Goal: Information Seeking & Learning: Learn about a topic

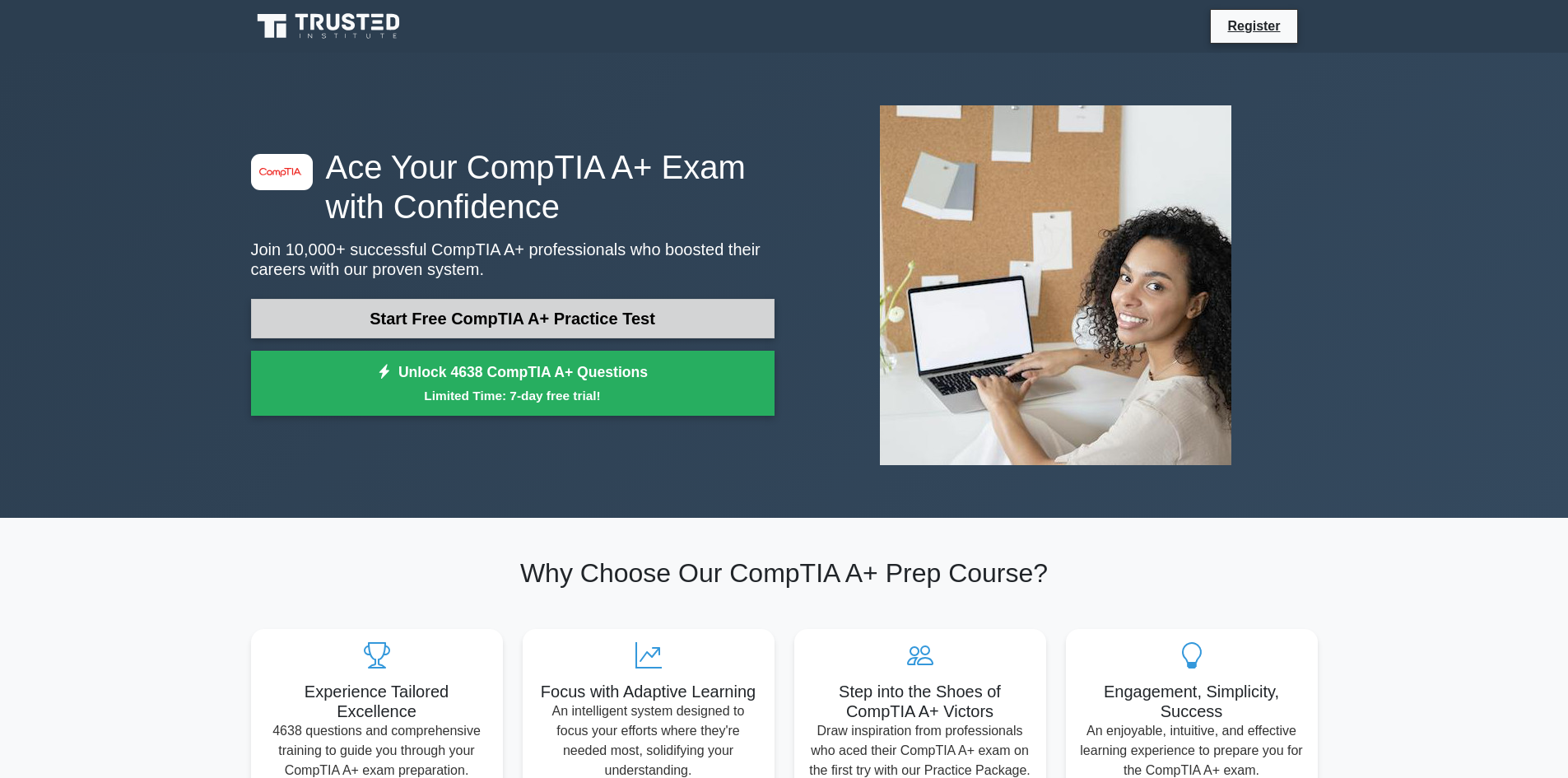
click at [457, 332] on link "Start Free CompTIA A+ Practice Test" at bounding box center [512, 318] width 524 height 39
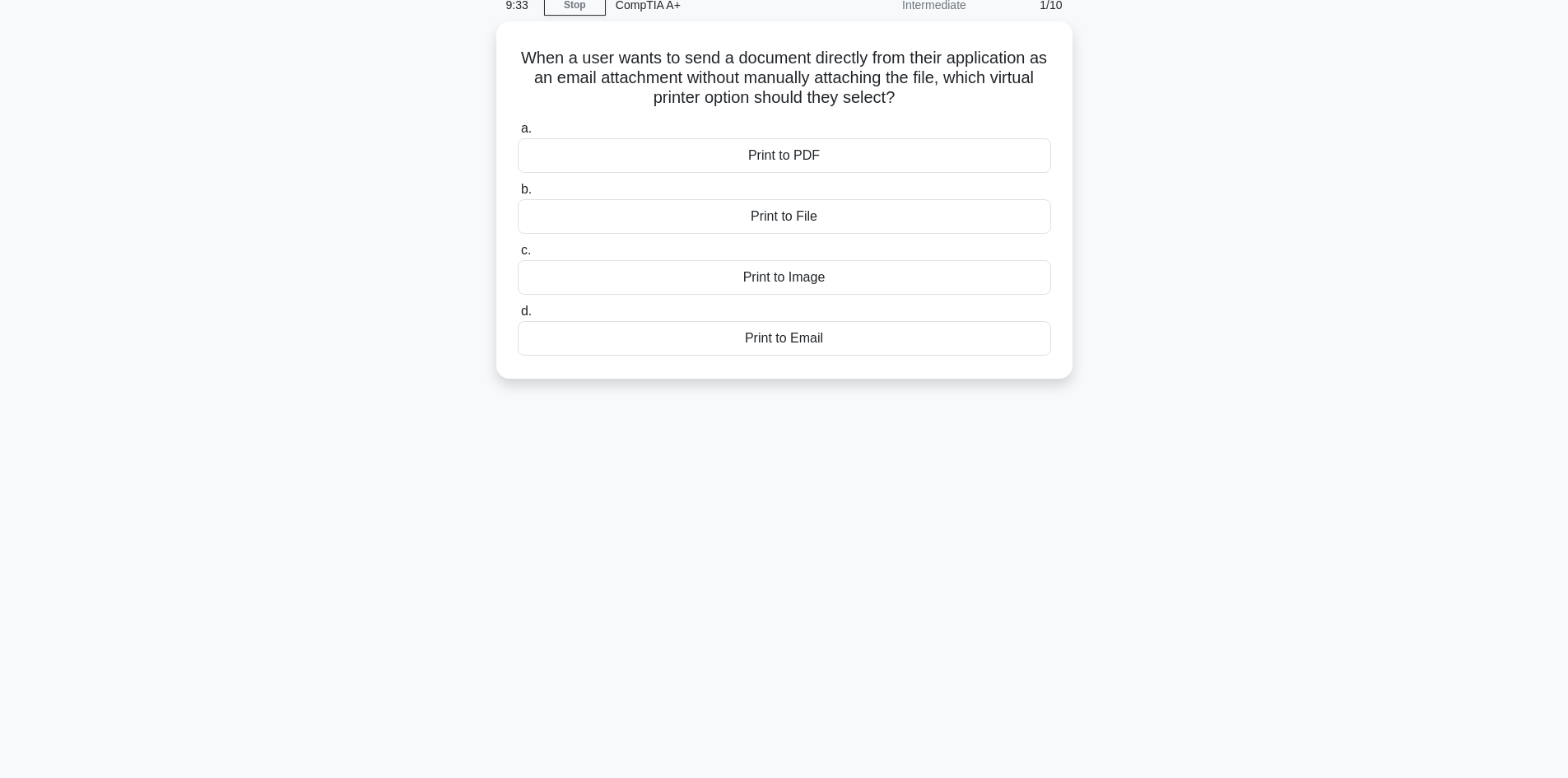
scroll to position [111, 0]
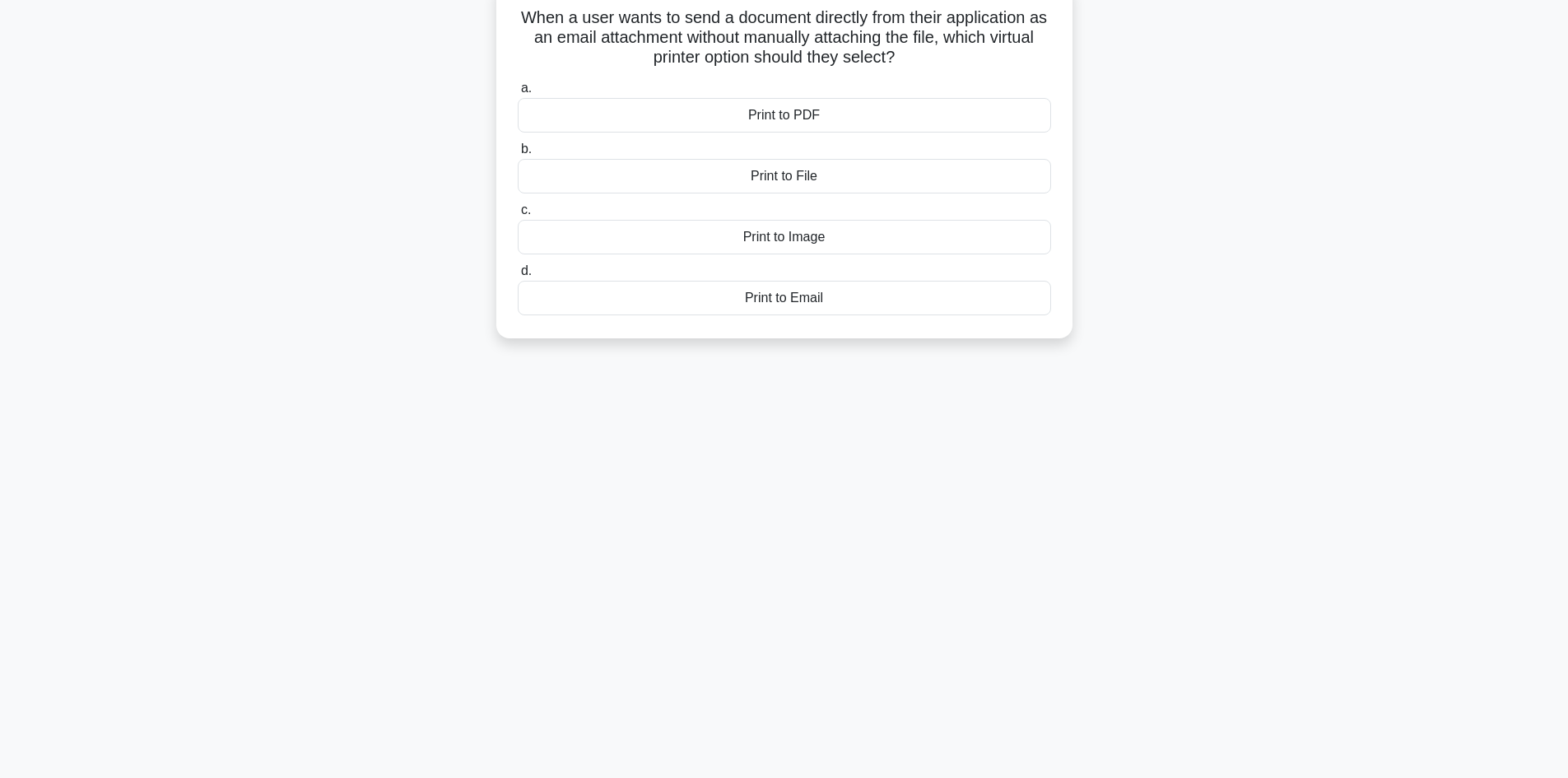
click at [801, 293] on div "Print to Email" at bounding box center [784, 298] width 533 height 35
click at [518, 276] on input "d. Print to Email" at bounding box center [518, 271] width 0 height 10
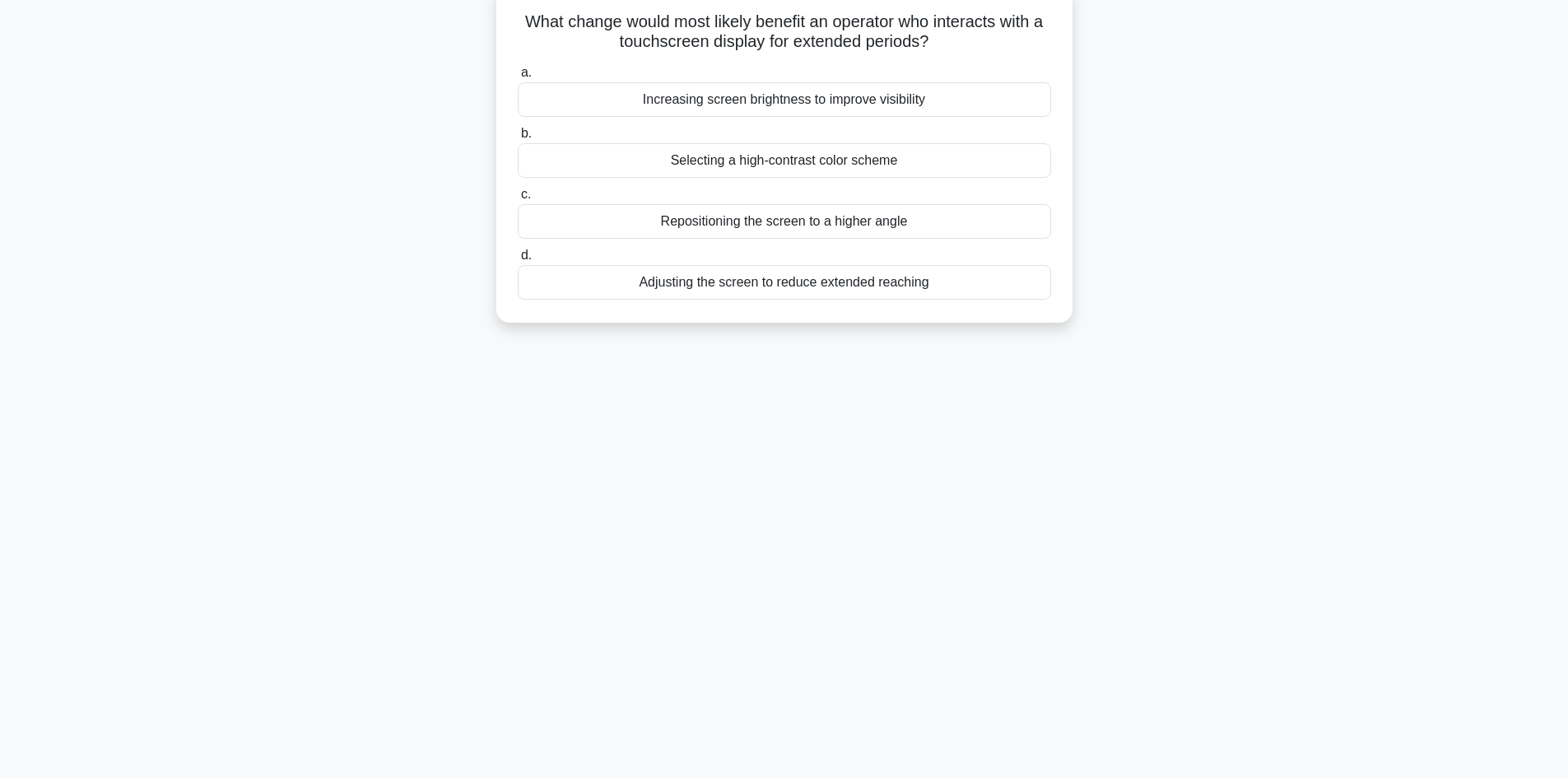
scroll to position [0, 0]
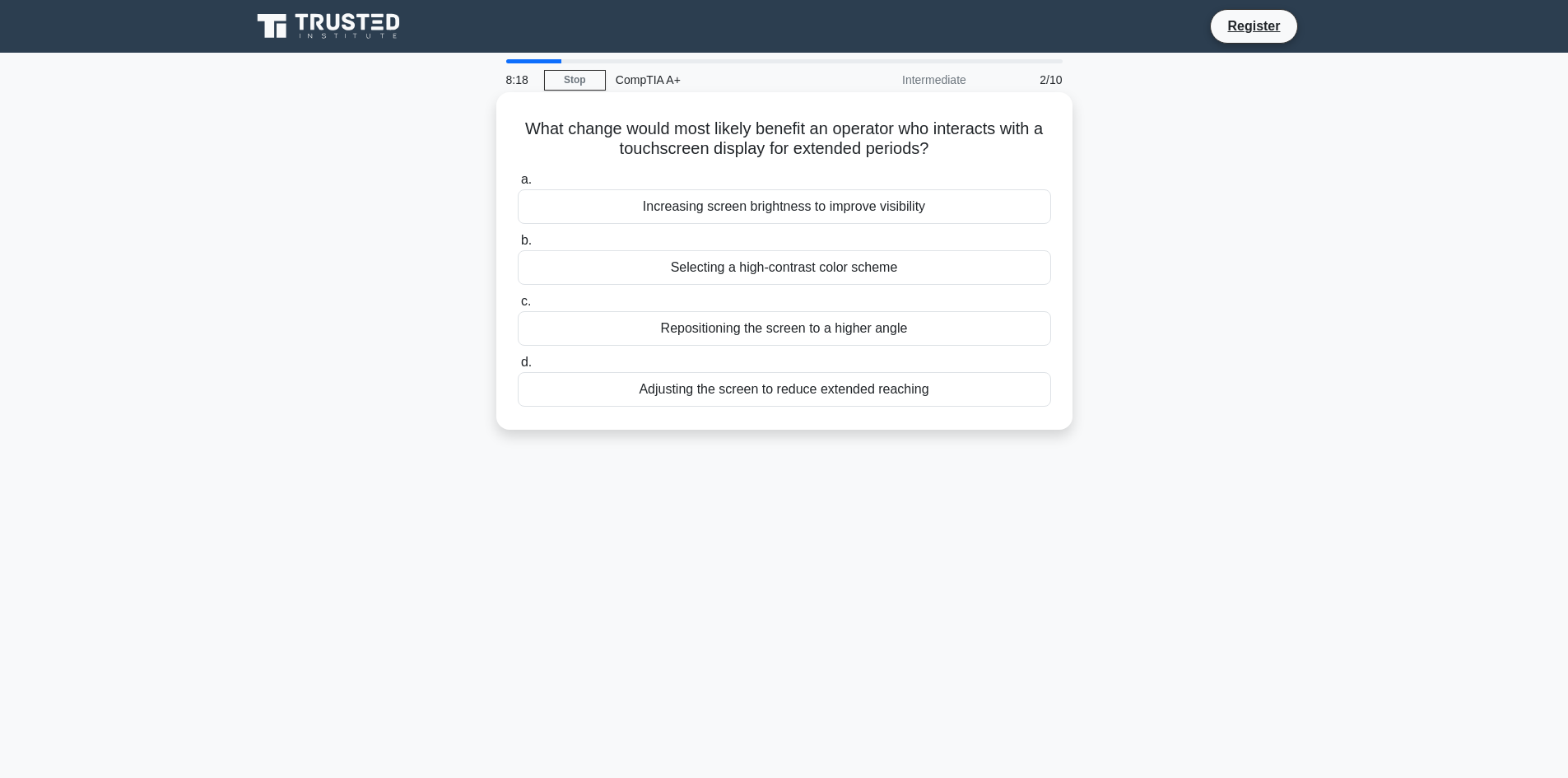
click at [773, 392] on div "Adjusting the screen to reduce extended reaching" at bounding box center [784, 390] width 533 height 35
click at [518, 368] on input "d. Adjusting the screen to reduce extended reaching" at bounding box center [518, 363] width 0 height 10
click at [779, 215] on div "Paper thickness settings are not configured correctly." at bounding box center [784, 207] width 533 height 35
click at [518, 185] on input "a. Paper thickness settings are not configured correctly." at bounding box center [518, 180] width 0 height 10
